Goal: Task Accomplishment & Management: Complete application form

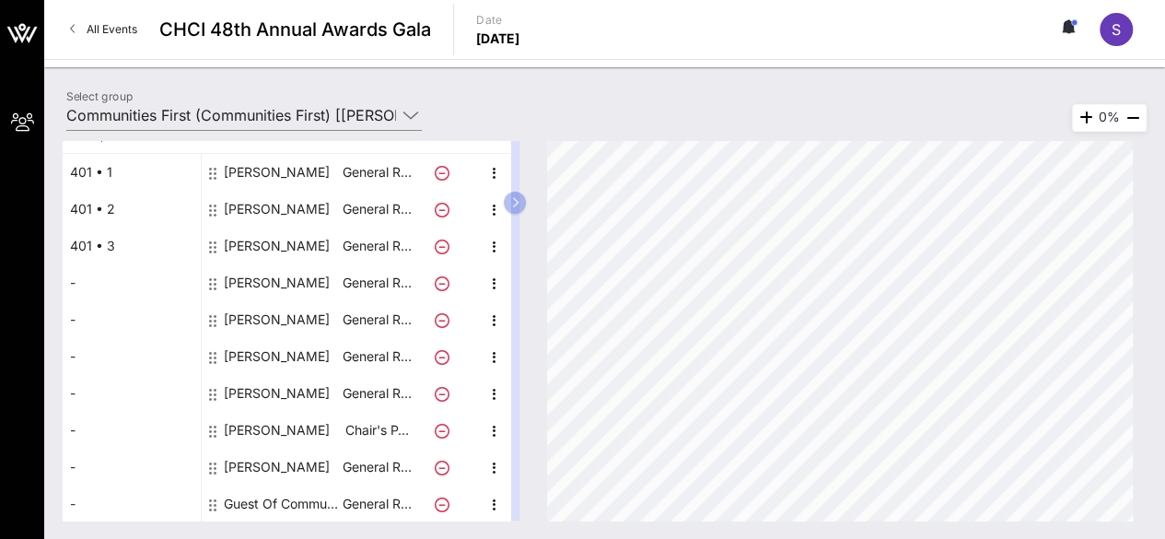
scroll to position [138, 0]
click at [267, 501] on div "Guest Of Communities First" at bounding box center [282, 503] width 116 height 37
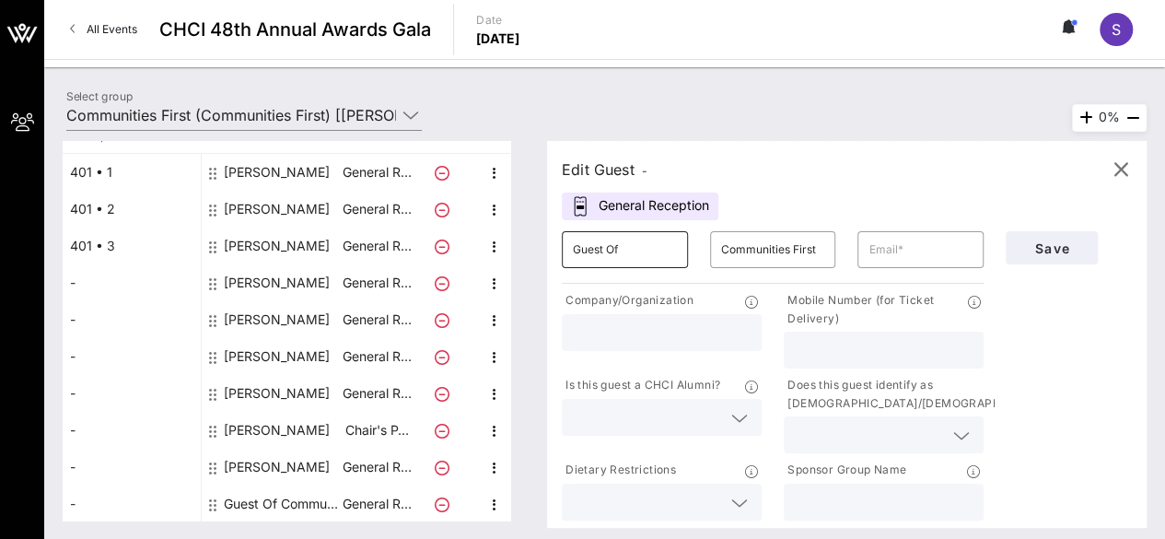
click at [636, 254] on input "Guest Of" at bounding box center [625, 249] width 104 height 29
click at [634, 245] on input "Guest Of" at bounding box center [625, 249] width 104 height 29
type input "[PERSON_NAME]"
type input "[GEOGRAPHIC_DATA]"
click at [913, 247] on input "text" at bounding box center [921, 249] width 104 height 29
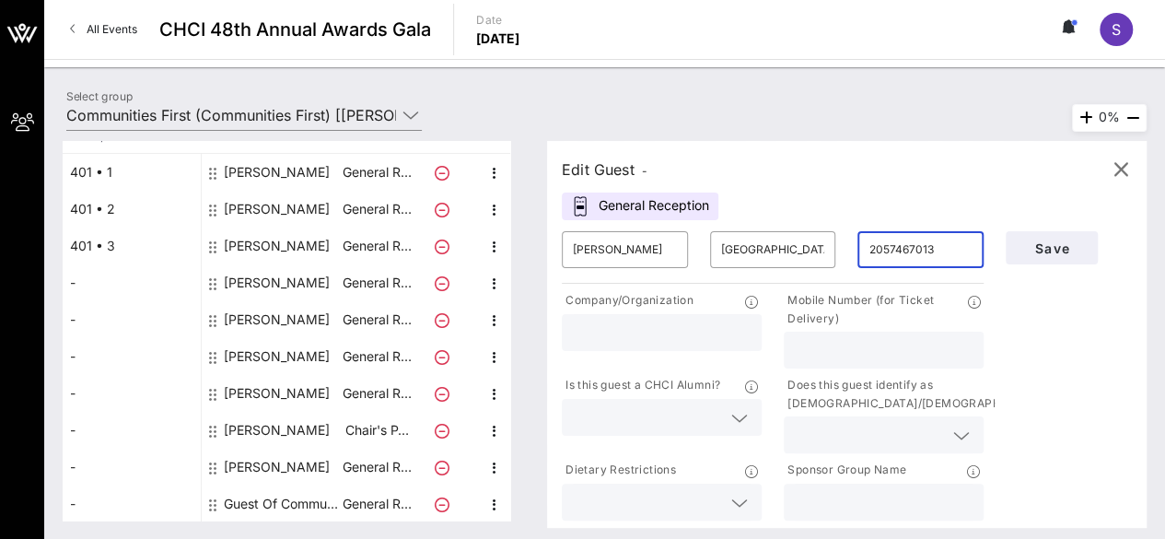
type input "2057467013"
click at [682, 326] on input "text" at bounding box center [662, 333] width 178 height 24
click at [932, 244] on input "2057467013" at bounding box center [921, 249] width 104 height 29
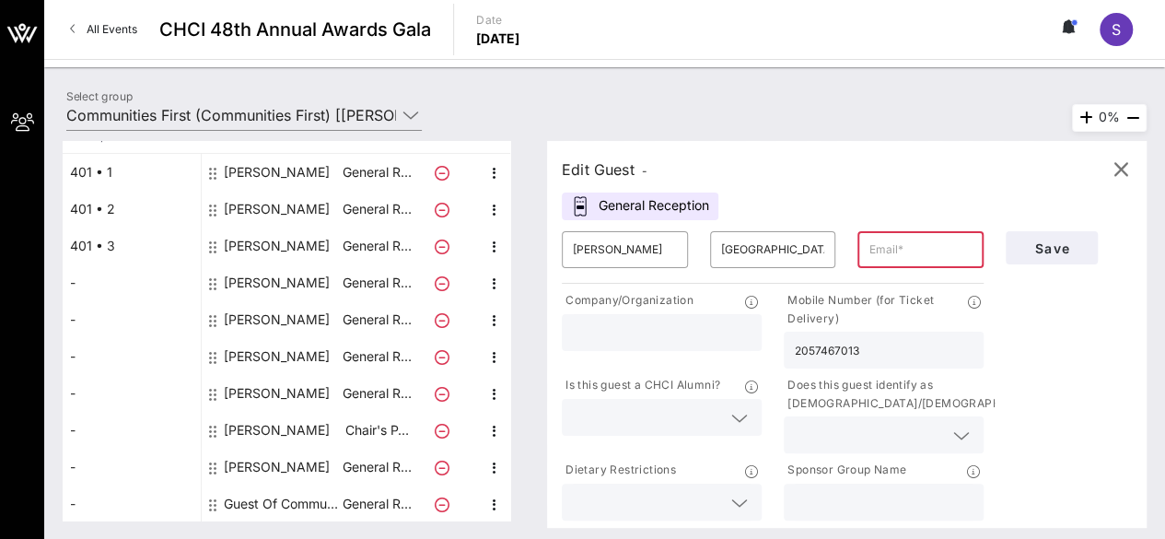
type input "2057467013"
click at [892, 252] on input "text" at bounding box center [921, 249] width 104 height 29
paste input "[PERSON_NAME][EMAIL_ADDRESS][DOMAIN_NAME]"
type input "[PERSON_NAME][EMAIL_ADDRESS][DOMAIN_NAME]"
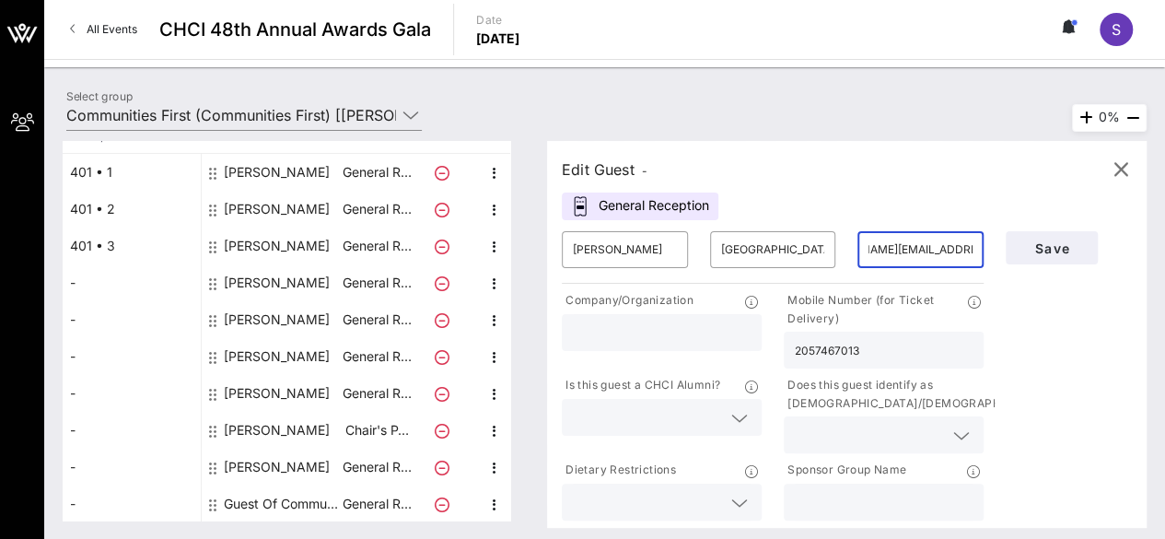
click at [873, 505] on input "text" at bounding box center [884, 502] width 178 height 24
type input "Communities First"
click at [673, 437] on div "Is this guest a CHCI Alumni?" at bounding box center [662, 414] width 222 height 85
click at [658, 421] on input "text" at bounding box center [647, 417] width 148 height 24
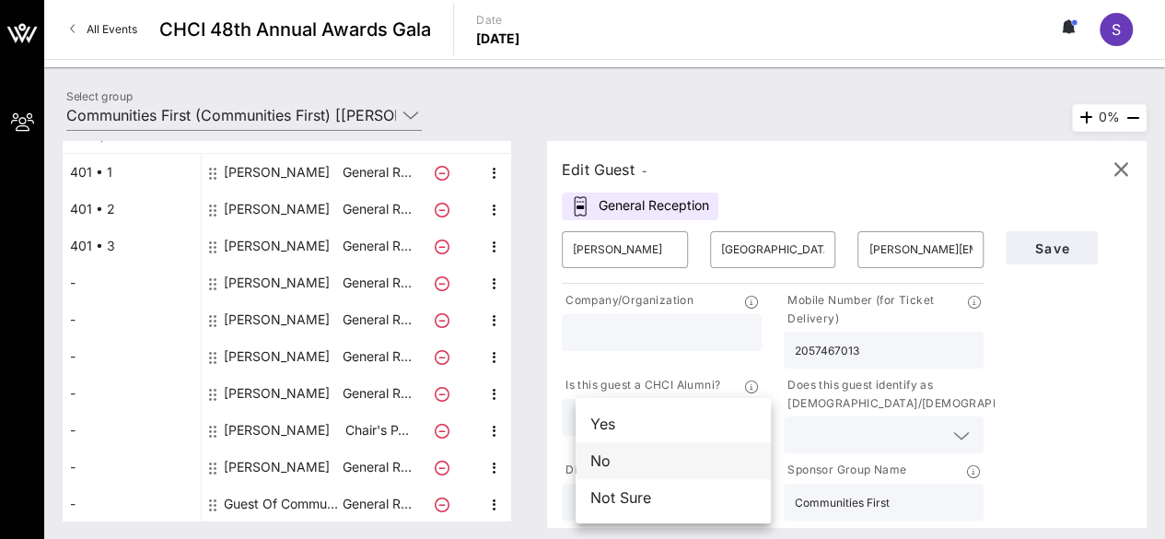
click at [654, 458] on div "No" at bounding box center [673, 460] width 195 height 37
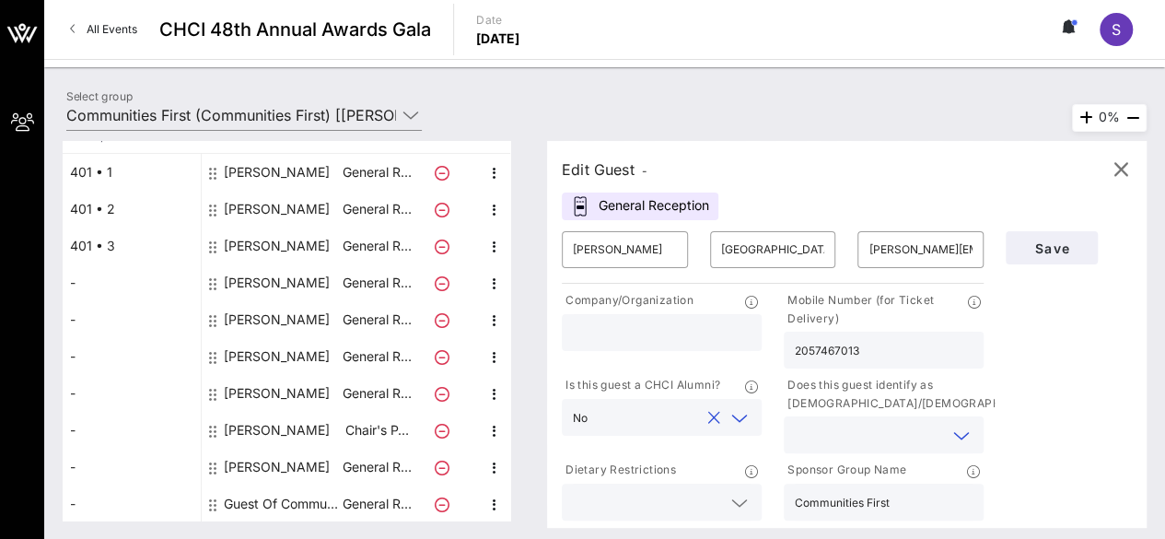
click at [871, 423] on input "text" at bounding box center [869, 435] width 148 height 24
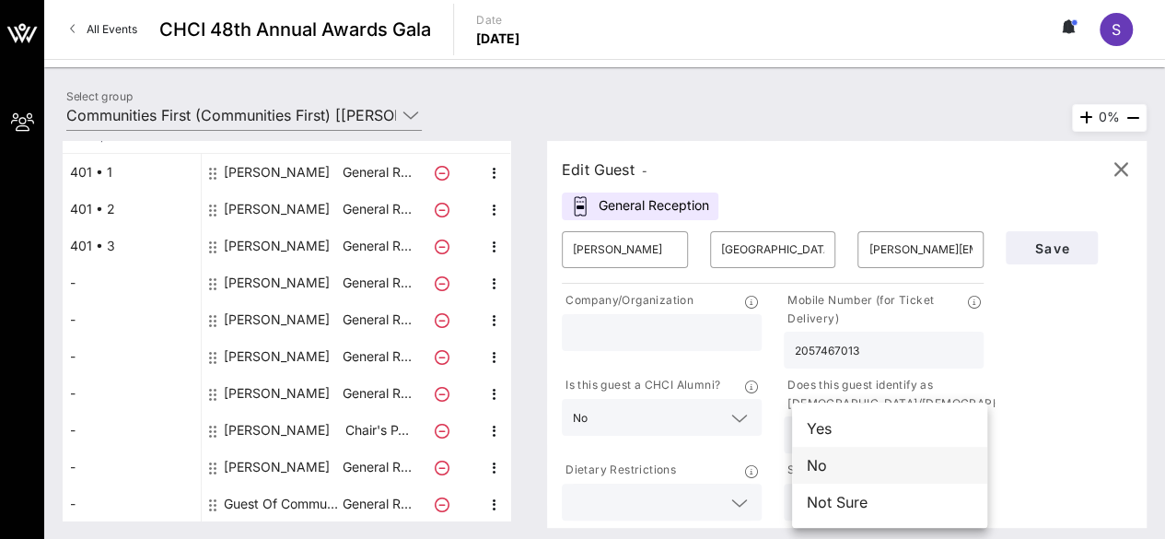
click at [869, 461] on div "No" at bounding box center [889, 465] width 195 height 37
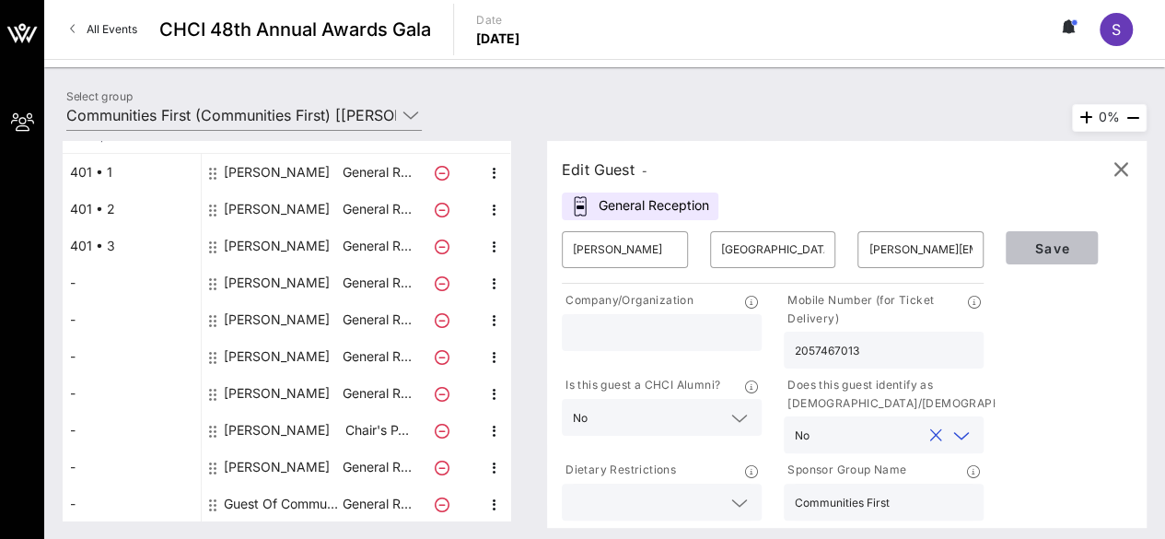
click at [1039, 244] on span "Save" at bounding box center [1052, 248] width 63 height 16
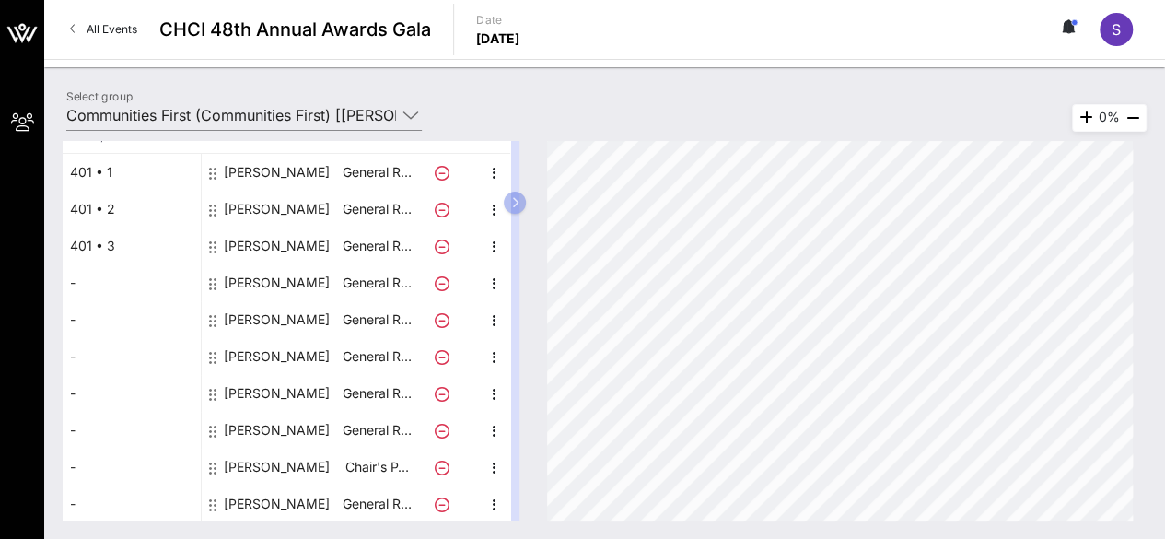
click at [295, 171] on div "[PERSON_NAME]" at bounding box center [277, 172] width 106 height 37
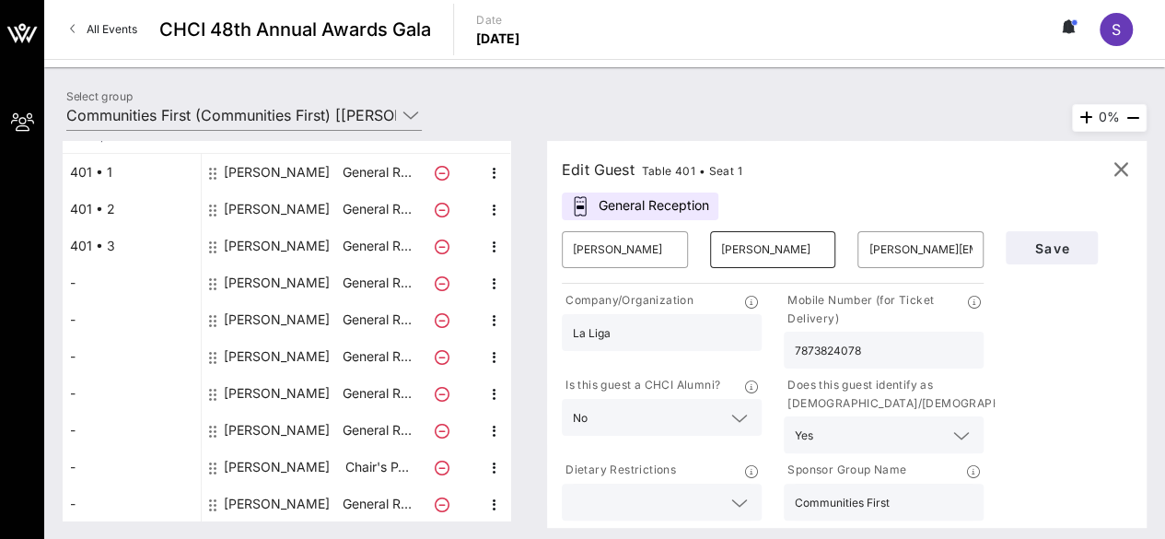
click at [773, 263] on input "[PERSON_NAME]" at bounding box center [773, 249] width 104 height 29
paste input "[PERSON_NAME]"
drag, startPoint x: 742, startPoint y: 247, endPoint x: 687, endPoint y: 247, distance: 55.3
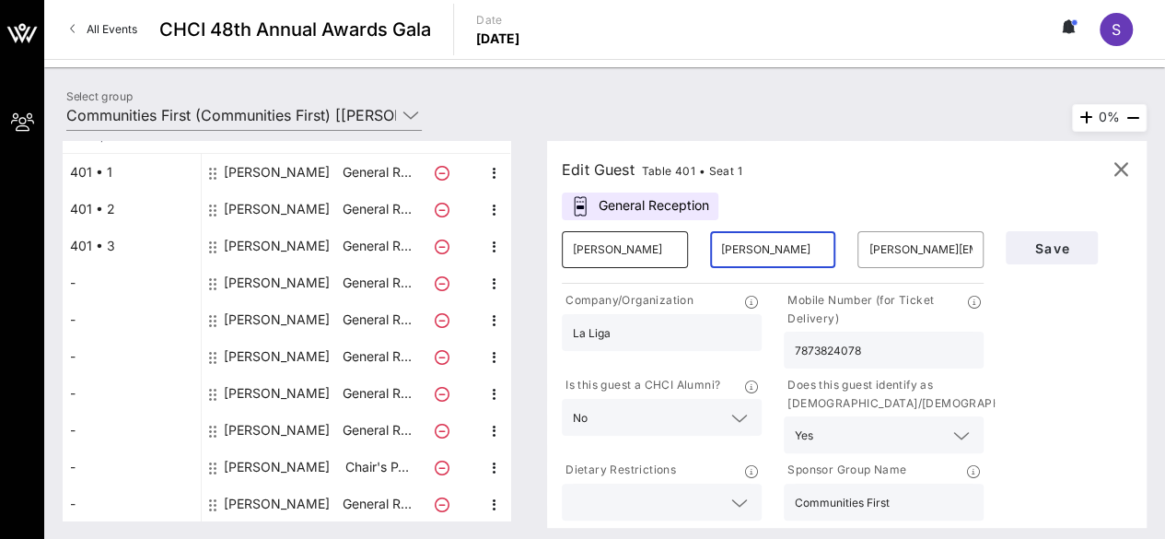
click at [687, 247] on div "​ [PERSON_NAME] ​ [PERSON_NAME] ​ [PERSON_NAME][EMAIL_ADDRESS][DOMAIN_NAME]" at bounding box center [773, 249] width 444 height 59
type input "[PERSON_NAME]"
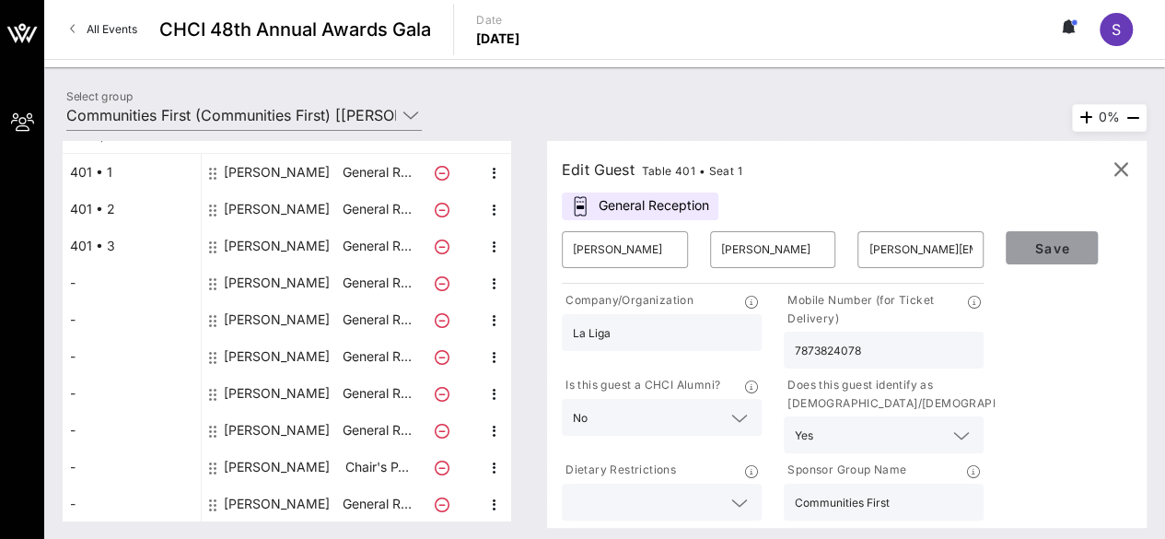
click at [1073, 247] on span "Save" at bounding box center [1052, 248] width 63 height 16
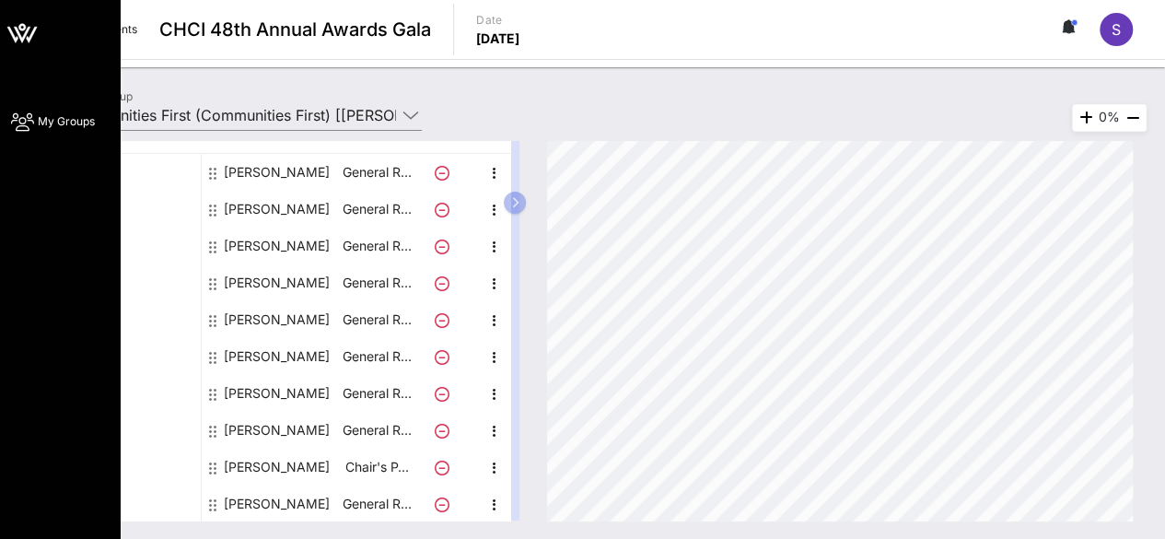
click at [29, 38] on icon at bounding box center [32, 35] width 11 height 16
